Goal: Information Seeking & Learning: Find specific fact

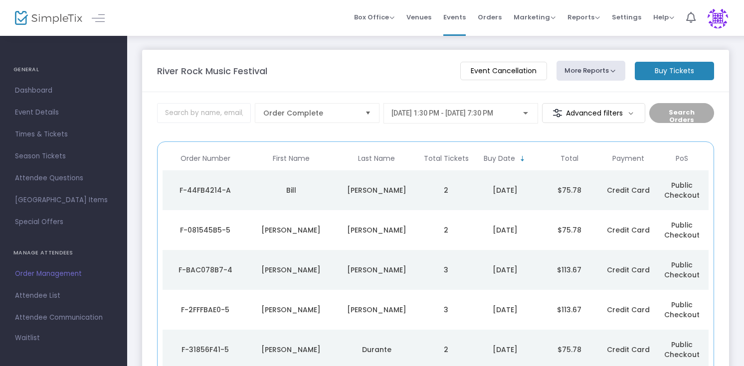
click at [402, 203] on td "[PERSON_NAME]" at bounding box center [377, 190] width 86 height 40
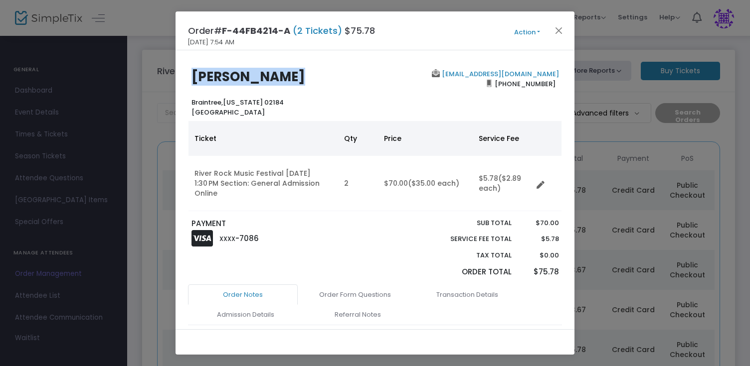
drag, startPoint x: 193, startPoint y: 79, endPoint x: 277, endPoint y: 78, distance: 83.8
click at [277, 78] on h2 "[PERSON_NAME]" at bounding box center [280, 76] width 179 height 15
copy b "[PERSON_NAME]"
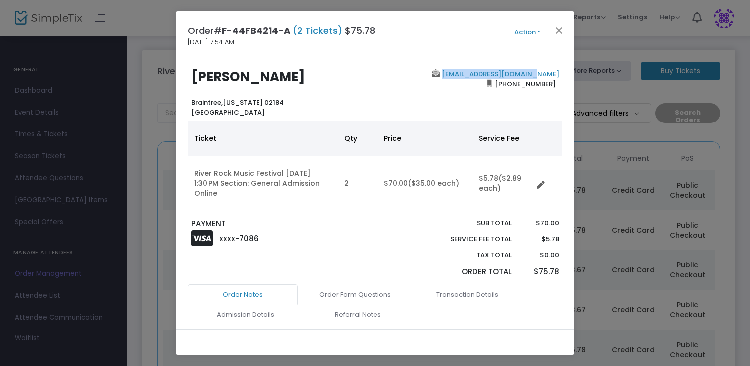
drag, startPoint x: 557, startPoint y: 74, endPoint x: 462, endPoint y: 69, distance: 95.3
click at [462, 69] on div "[EMAIL_ADDRESS][DOMAIN_NAME] [PHONE_NUMBER]" at bounding box center [469, 93] width 188 height 48
copy b "[EMAIL_ADDRESS][DOMAIN_NAME]"
drag, startPoint x: 553, startPoint y: 83, endPoint x: 499, endPoint y: 83, distance: 53.3
click at [499, 83] on div "[EMAIL_ADDRESS][DOMAIN_NAME] [PHONE_NUMBER]" at bounding box center [469, 93] width 188 height 48
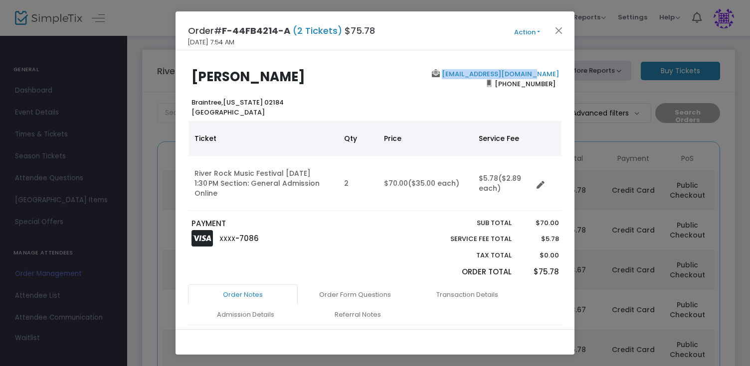
copy span "[PHONE_NUMBER]"
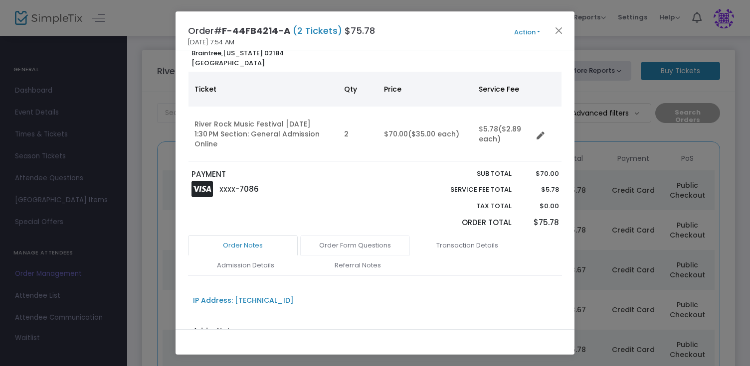
click at [370, 245] on link "Order Form Questions" at bounding box center [355, 245] width 110 height 21
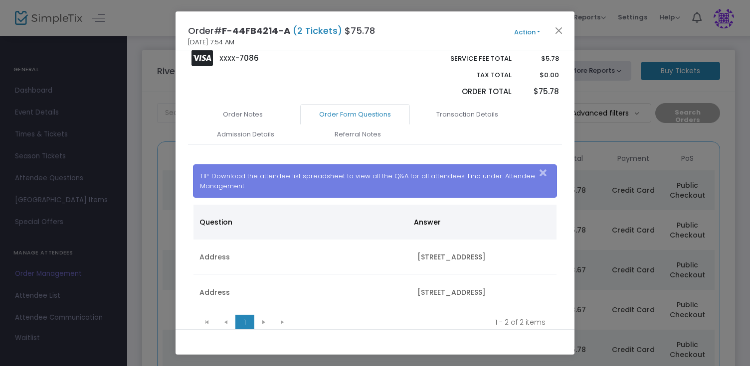
scroll to position [220, 0]
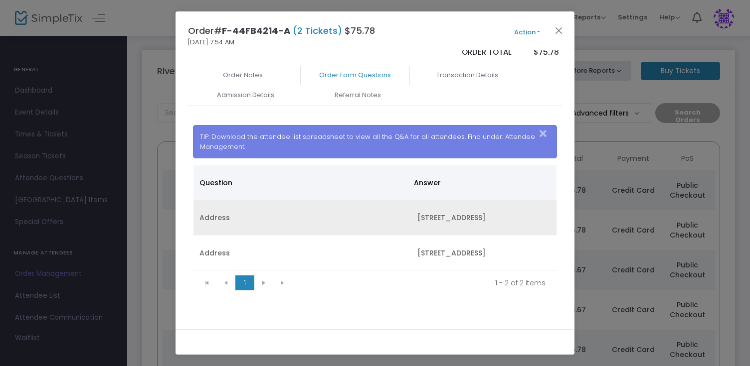
drag, startPoint x: 413, startPoint y: 217, endPoint x: 498, endPoint y: 215, distance: 84.8
click at [498, 215] on td "[STREET_ADDRESS]" at bounding box center [483, 217] width 145 height 35
copy td "[STREET_ADDRESS]"
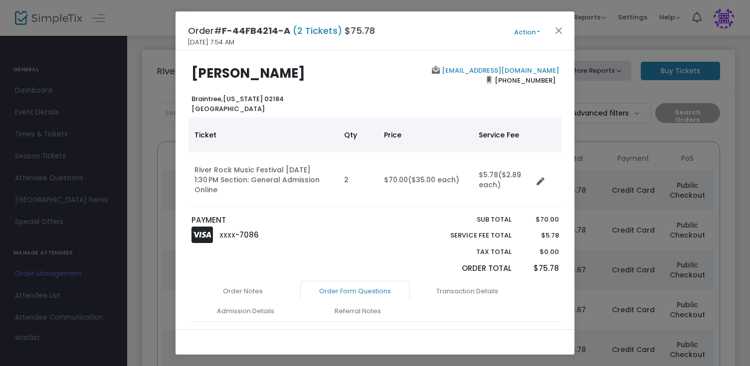
scroll to position [0, 0]
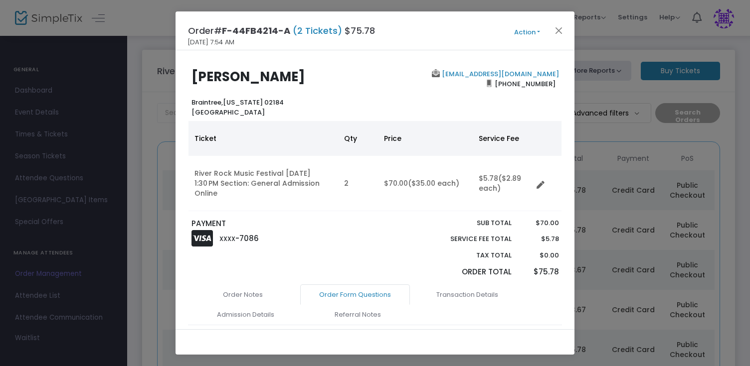
drag, startPoint x: 192, startPoint y: 103, endPoint x: 295, endPoint y: 104, distance: 103.2
click at [295, 104] on div "[PERSON_NAME] Braintree, [US_STATE] 02184 [GEOGRAPHIC_DATA]" at bounding box center [280, 93] width 188 height 48
copy b "[GEOGRAPHIC_DATA], [US_STATE] 02184"
drag, startPoint x: 490, startPoint y: 100, endPoint x: 341, endPoint y: 82, distance: 149.1
click at [342, 82] on div "[PERSON_NAME][GEOGRAPHIC_DATA][US_STATE] [GEOGRAPHIC_DATA] [EMAIL_ADDRESS][DOMA…" at bounding box center [375, 93] width 384 height 48
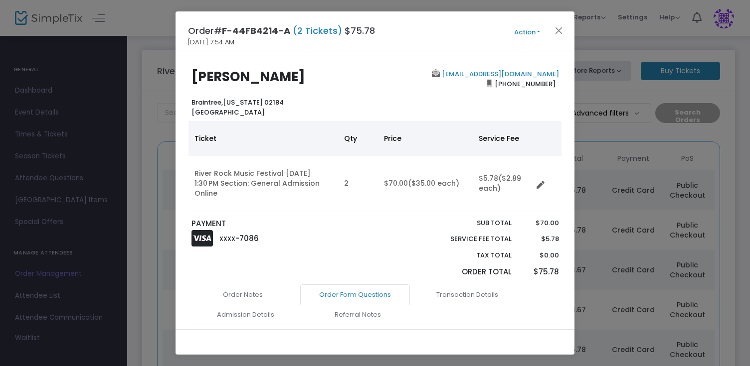
click at [270, 36] on span "F-44FB4214-A" at bounding box center [256, 30] width 68 height 12
click at [245, 39] on div "Order# F-44FB4214-A (2 Tickets) $75.78 [DATE] 7:54 AM Action Mark Admitted Edit…" at bounding box center [374, 30] width 399 height 39
copy div "[DATE] 7:54 AM"
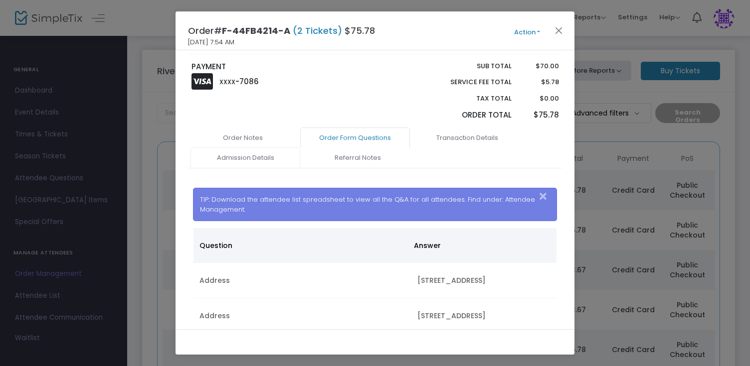
click at [265, 157] on link "Admission Details" at bounding box center [245, 158] width 110 height 21
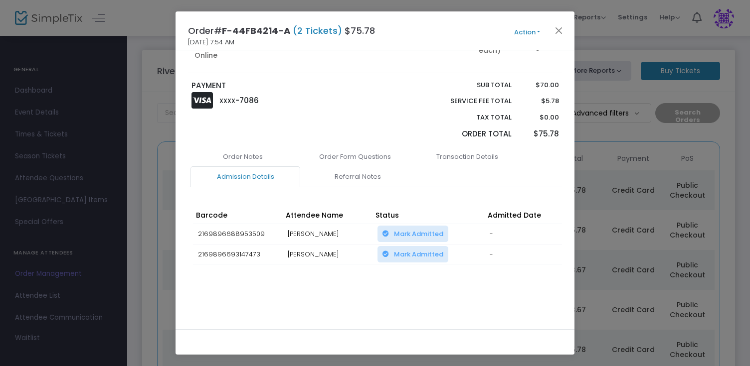
scroll to position [142, 0]
click at [557, 32] on button "Close" at bounding box center [558, 30] width 13 height 13
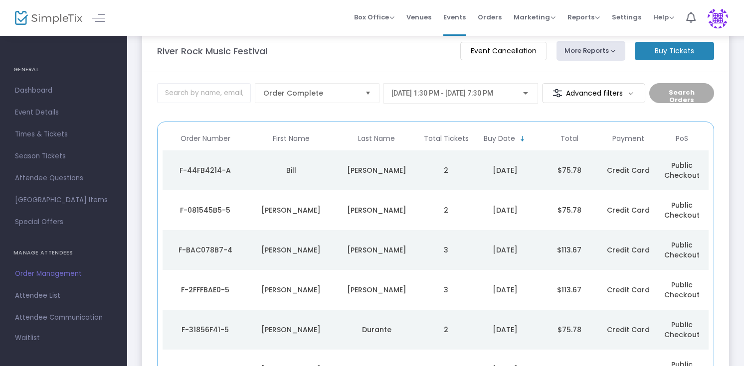
scroll to position [0, 0]
